Goal: Information Seeking & Learning: Learn about a topic

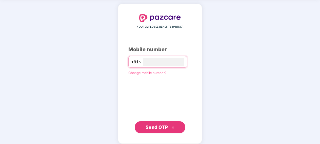
scroll to position [24, 0]
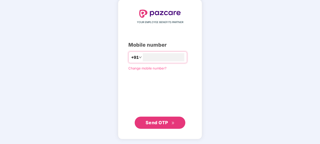
type input "**********"
click at [155, 122] on span "Send OTP" at bounding box center [157, 122] width 23 height 5
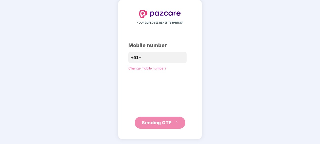
scroll to position [21, 0]
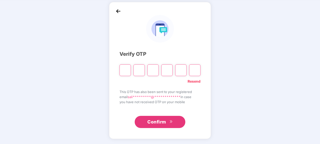
type input "*"
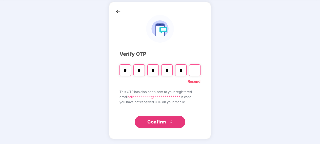
type input "*"
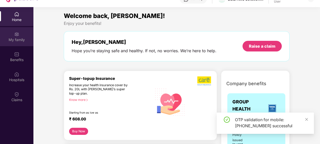
click at [18, 38] on div "My family" at bounding box center [16, 39] width 33 height 5
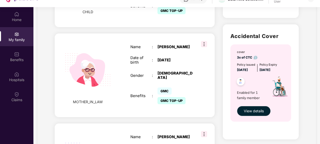
scroll to position [355, 0]
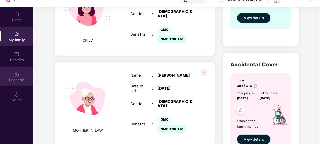
click at [18, 73] on img at bounding box center [16, 74] width 5 height 5
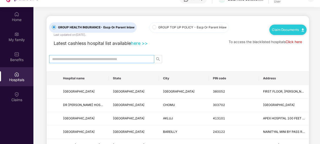
click at [102, 56] on input "text" at bounding box center [99, 59] width 95 height 6
type input "******"
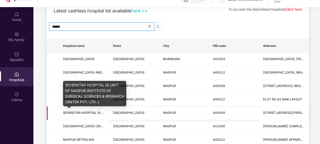
scroll to position [35, 0]
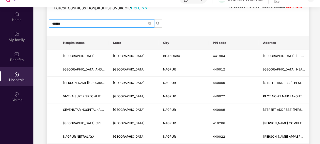
click at [58, 24] on input "******" at bounding box center [99, 24] width 95 height 6
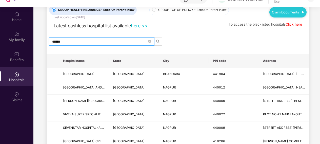
scroll to position [0, 0]
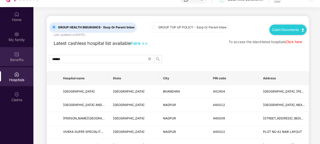
click at [16, 54] on img at bounding box center [16, 54] width 5 height 5
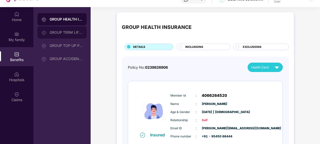
click at [55, 32] on div "GROUP TERM LIFE INSURANCE" at bounding box center [66, 32] width 33 height 4
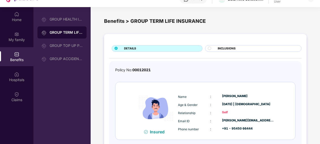
scroll to position [20, 0]
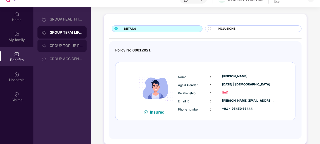
click at [65, 44] on div "GROUP TOP UP POLICY" at bounding box center [66, 46] width 33 height 4
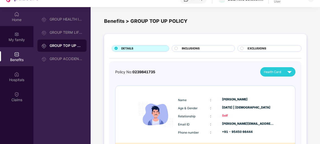
click at [16, 22] on div "Home" at bounding box center [16, 19] width 33 height 5
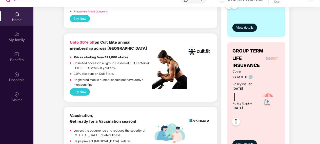
scroll to position [198, 0]
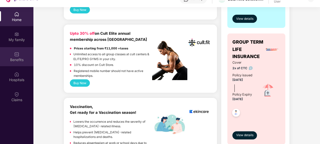
click at [21, 53] on div "Benefits" at bounding box center [16, 56] width 33 height 19
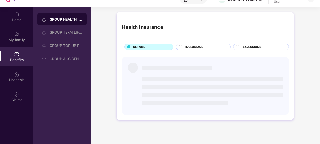
scroll to position [0, 0]
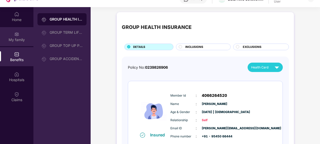
click at [14, 36] on img at bounding box center [16, 34] width 5 height 5
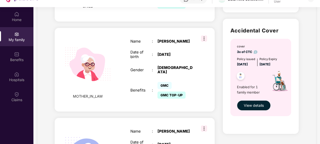
scroll to position [433, 0]
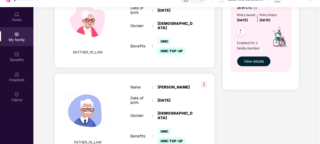
click at [205, 81] on img at bounding box center [204, 84] width 6 height 6
click at [167, 85] on div "Nathuji Nikode" at bounding box center [176, 87] width 38 height 5
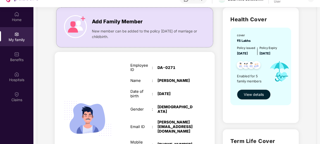
scroll to position [45, 0]
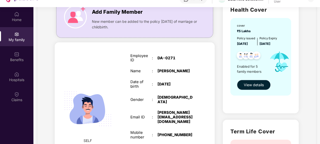
click at [250, 86] on span "View details" at bounding box center [254, 85] width 20 height 6
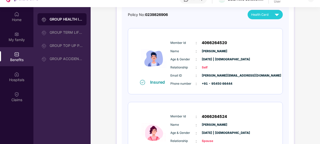
scroll to position [0, 0]
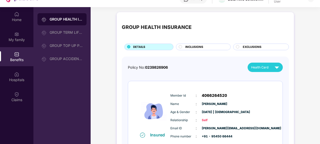
click at [201, 46] on span "INCLUSIONS" at bounding box center [194, 47] width 18 height 5
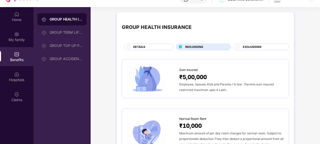
click at [252, 43] on div "GROUP HEALTH INSURANCE DETAILS INCLUSIONS EXCLUSIONS" at bounding box center [205, 33] width 167 height 33
click at [252, 46] on span "EXCLUSIONS" at bounding box center [252, 47] width 19 height 5
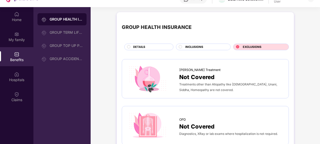
click at [151, 45] on div "DETAILS" at bounding box center [151, 47] width 40 height 5
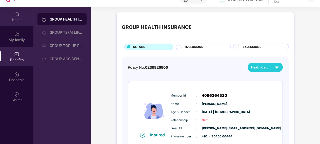
click at [18, 20] on div "Home" at bounding box center [16, 19] width 33 height 5
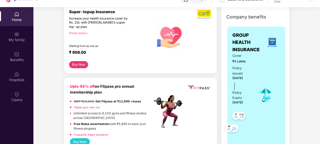
scroll to position [84, 0]
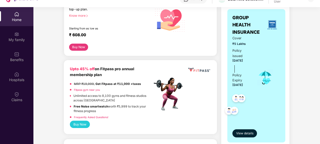
drag, startPoint x: 232, startPoint y: 85, endPoint x: 251, endPoint y: 85, distance: 19.7
click at [251, 85] on div "GROUP HEALTH INSURANCE Cover ₹5 Lakhs Policy issued 22 Oct 2024 Policy Expiry 2…" at bounding box center [256, 75] width 58 height 133
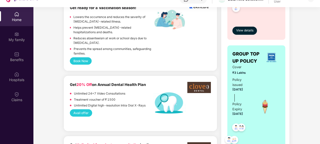
scroll to position [312, 0]
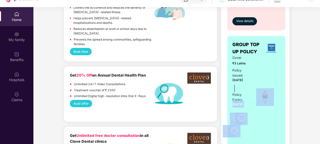
drag, startPoint x: 231, startPoint y: 108, endPoint x: 253, endPoint y: 108, distance: 22.0
click at [253, 108] on div "GROUP TOP UP POLICY Cover ₹3 Lakhs Policy issued 02 Dec 2024 Policy Expiry 01 D…" at bounding box center [256, 99] width 58 height 126
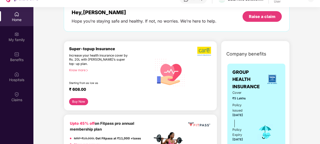
scroll to position [0, 0]
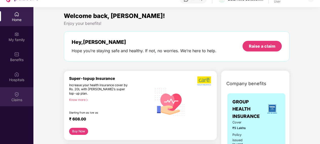
click at [17, 90] on div "Claims" at bounding box center [16, 96] width 33 height 19
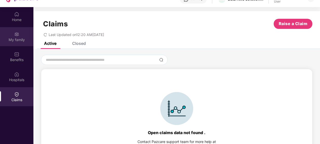
click at [19, 39] on div "My family" at bounding box center [16, 39] width 33 height 5
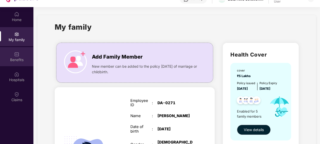
click at [20, 53] on div "Benefits" at bounding box center [16, 56] width 33 height 19
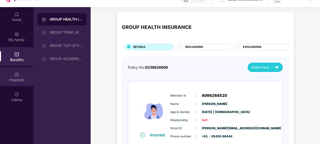
click at [19, 70] on div "Hospitals" at bounding box center [16, 76] width 33 height 19
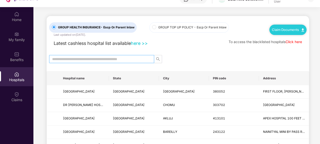
click at [72, 60] on input "text" at bounding box center [99, 59] width 95 height 6
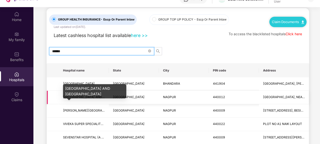
scroll to position [8, 0]
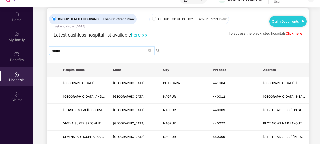
click at [56, 49] on input "******" at bounding box center [99, 51] width 95 height 6
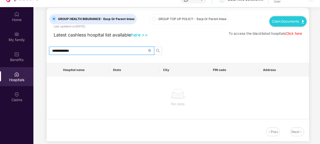
click at [55, 48] on input "**********" at bounding box center [99, 51] width 95 height 6
type input "**********"
click at [141, 33] on link "here >>" at bounding box center [139, 34] width 17 height 5
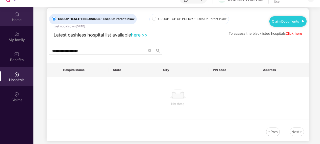
click at [15, 15] on img at bounding box center [16, 14] width 5 height 5
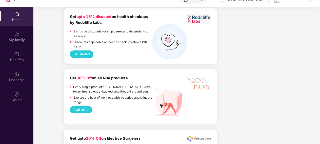
scroll to position [551, 0]
